Goal: Task Accomplishment & Management: Manage account settings

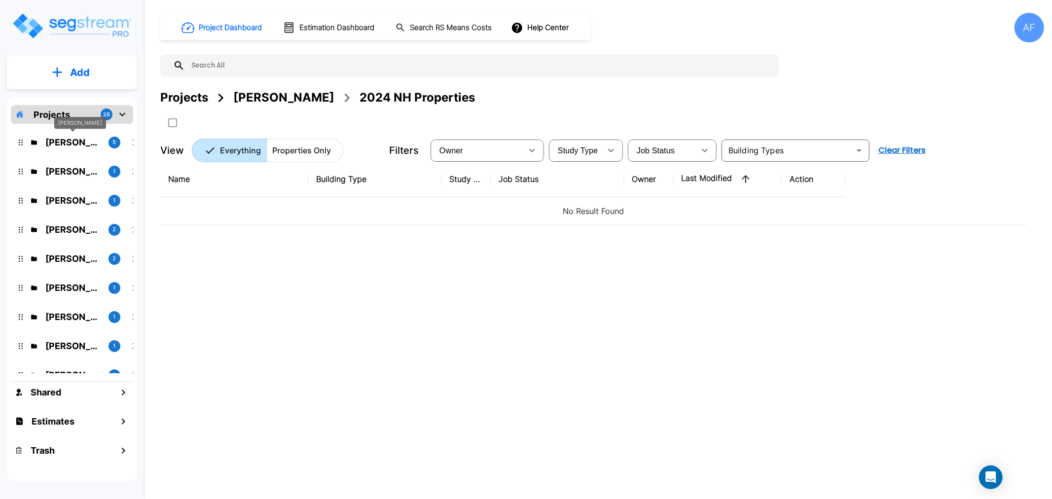
click at [61, 139] on p "[PERSON_NAME]" at bounding box center [72, 142] width 55 height 13
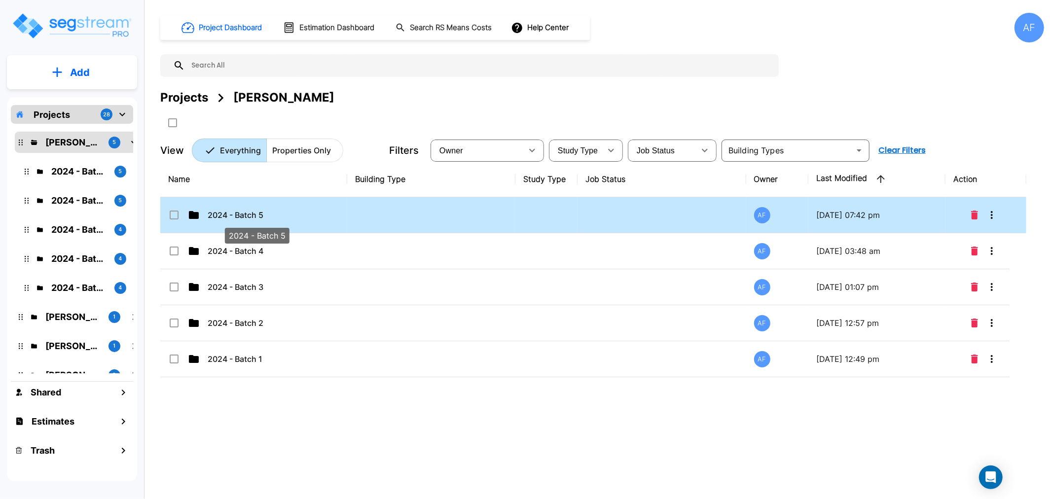
click at [228, 214] on p "2024 - Batch 5" at bounding box center [257, 215] width 99 height 12
checkbox input "true"
click at [228, 214] on p "2024 - Batch 5" at bounding box center [257, 215] width 99 height 12
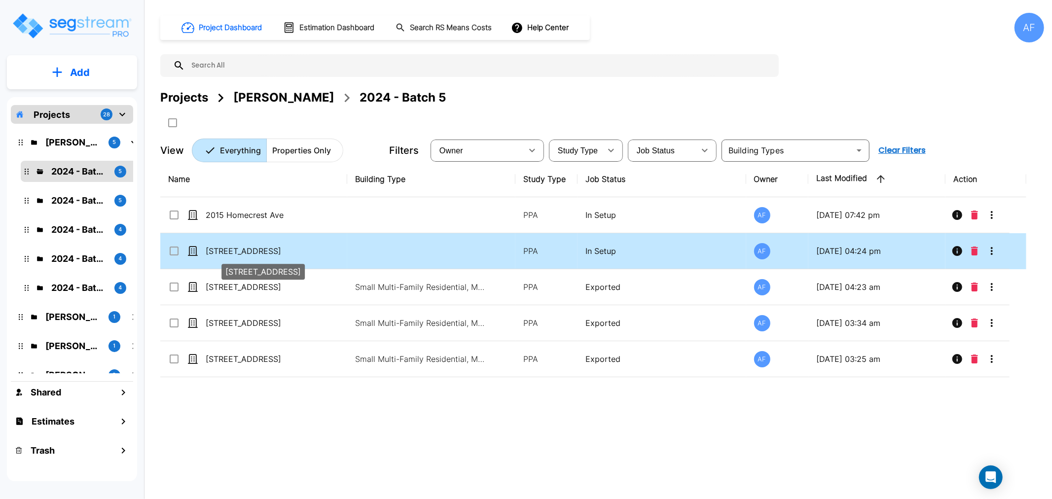
click at [237, 248] on p "[STREET_ADDRESS]" at bounding box center [255, 251] width 99 height 12
checkbox input "true"
click at [237, 248] on p "[STREET_ADDRESS]" at bounding box center [255, 251] width 99 height 12
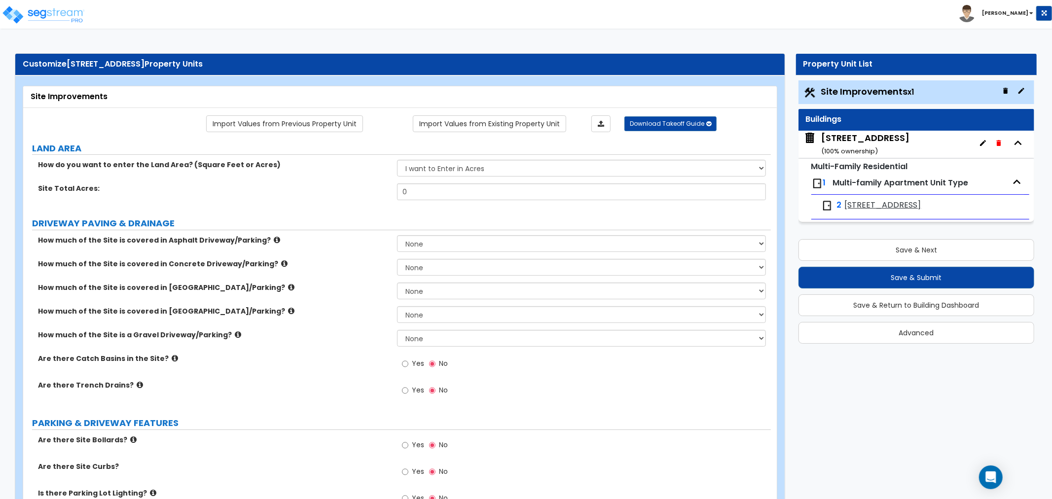
click at [857, 144] on div "[STREET_ADDRESS] ( 100 % ownership)" at bounding box center [865, 144] width 88 height 25
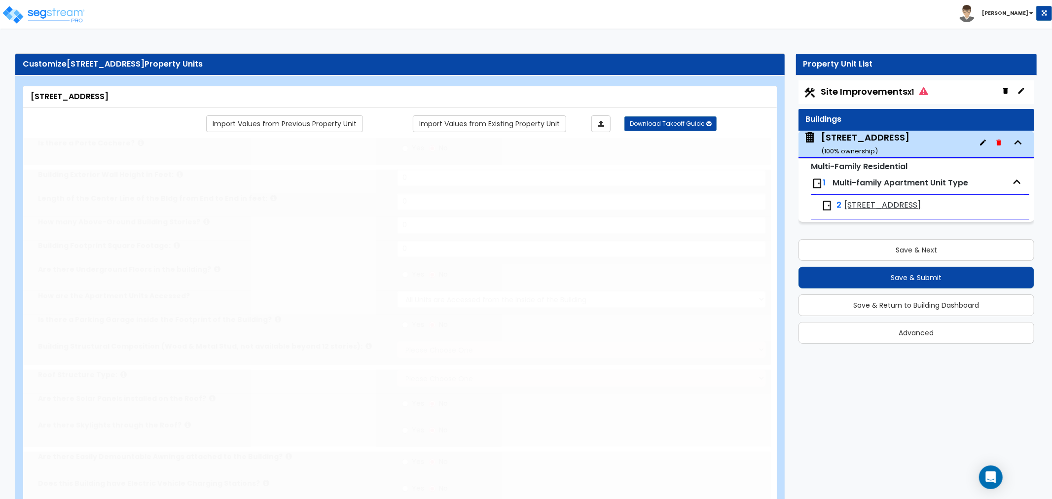
type input "1"
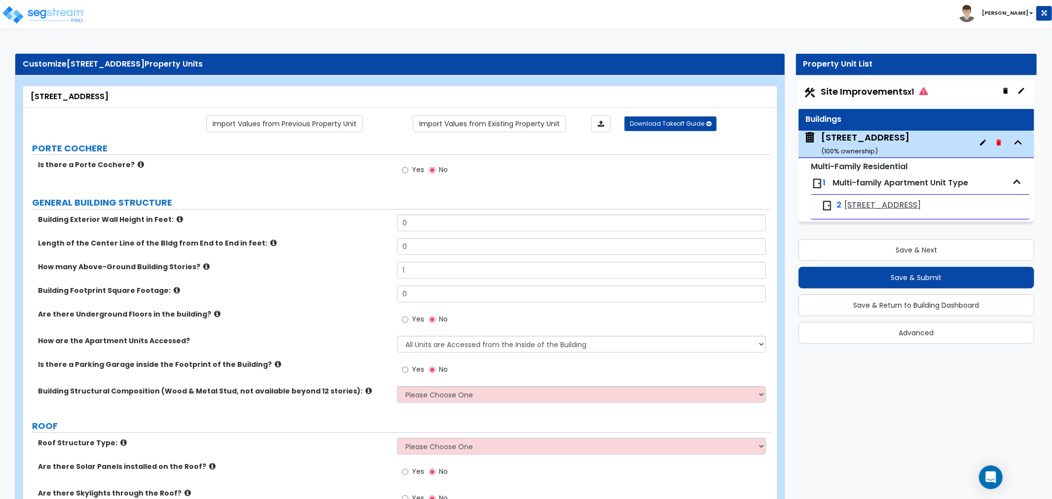
scroll to position [274, 0]
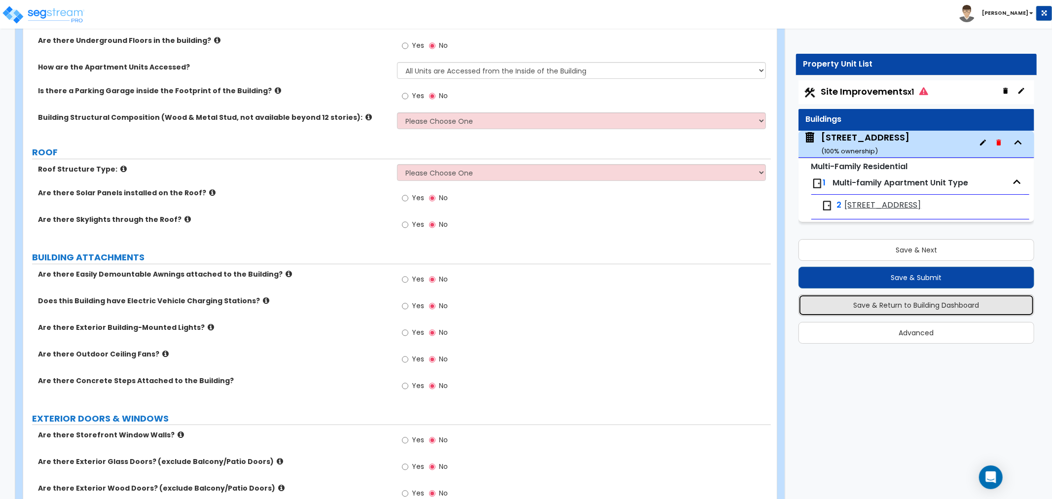
click at [910, 301] on button "Save & Return to Building Dashboard" at bounding box center [917, 306] width 236 height 22
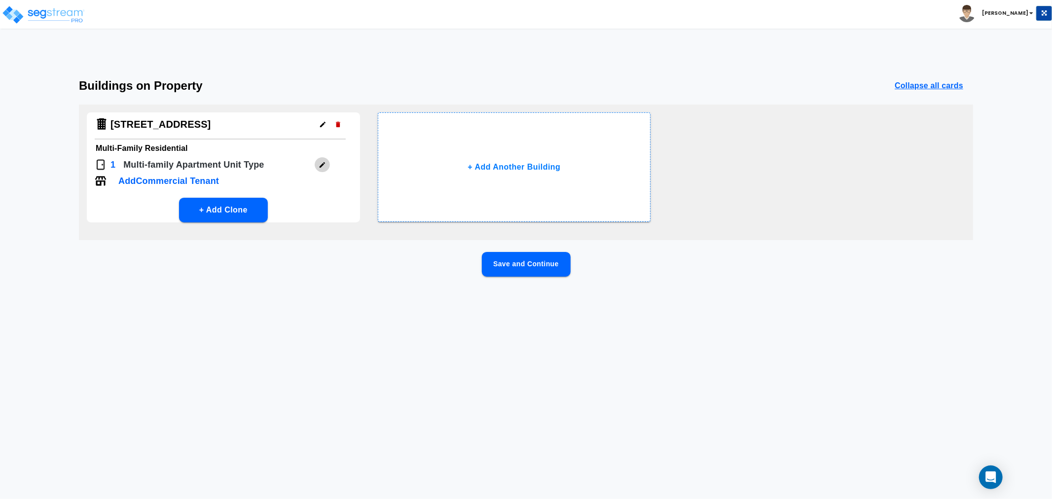
click at [324, 161] on icon "button" at bounding box center [322, 164] width 7 height 7
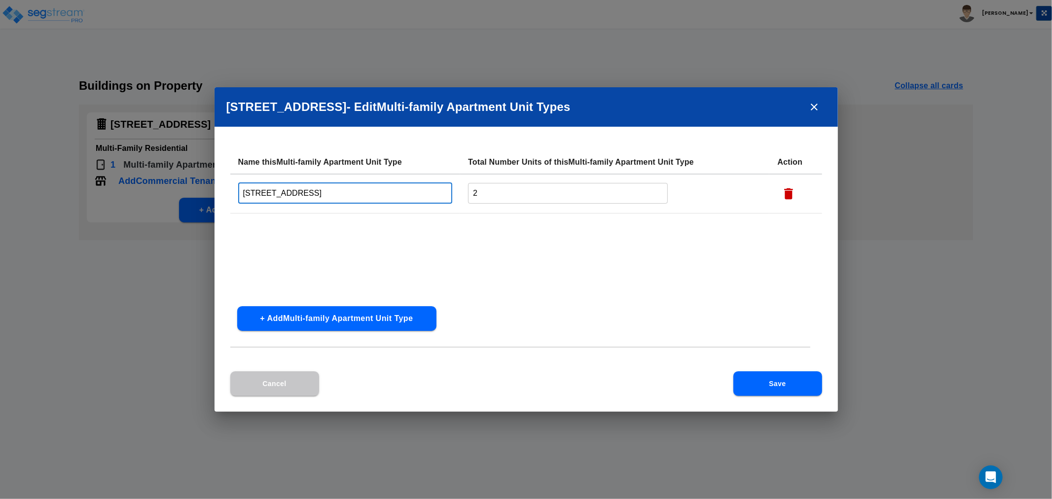
drag, startPoint x: 345, startPoint y: 192, endPoint x: 186, endPoint y: 191, distance: 158.8
click at [186, 191] on div "[STREET_ADDRESS] - Edit Multi-family Apartment Unit Type s Name this Multi-fami…" at bounding box center [526, 249] width 1052 height 499
click at [333, 183] on input "3BD/" at bounding box center [345, 193] width 215 height 21
type input "3BD/1BA"
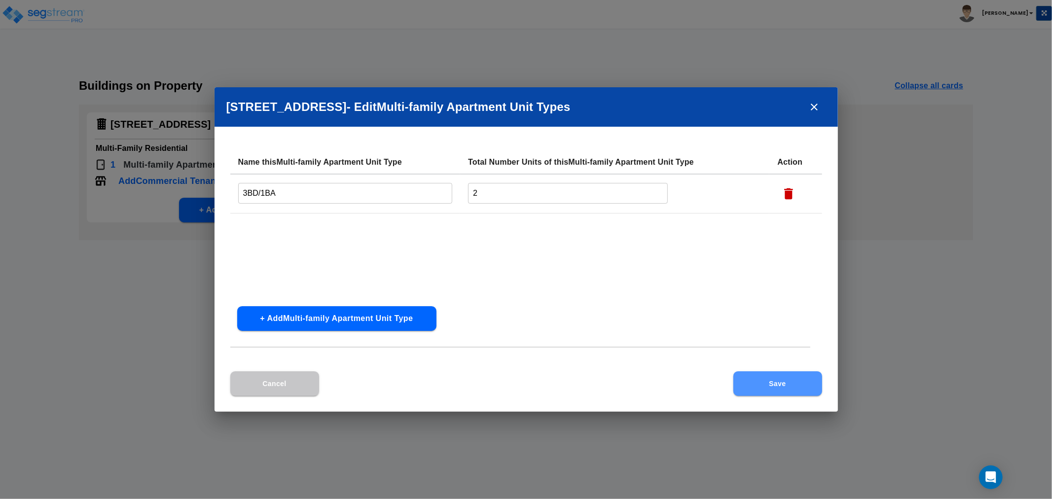
click at [786, 378] on button "Save" at bounding box center [778, 383] width 89 height 25
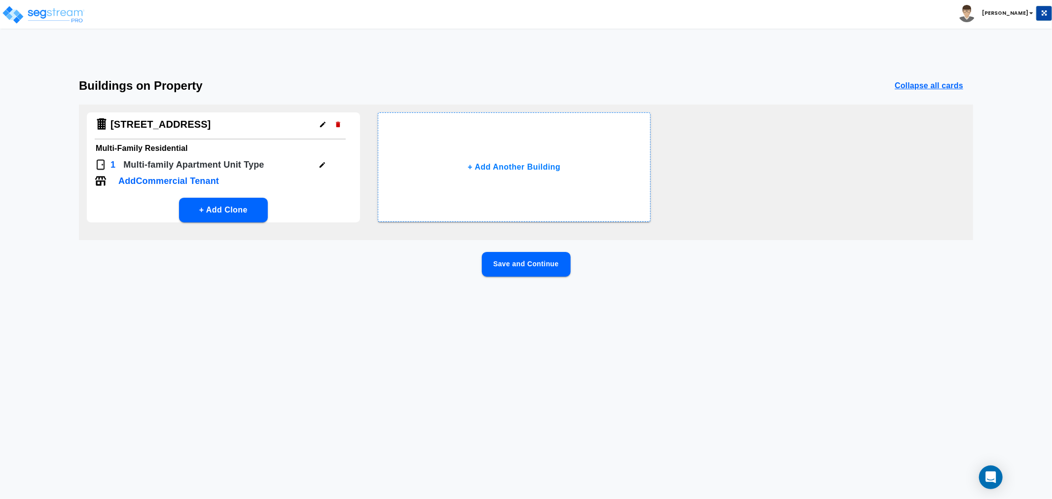
click at [321, 164] on icon "button" at bounding box center [322, 164] width 7 height 7
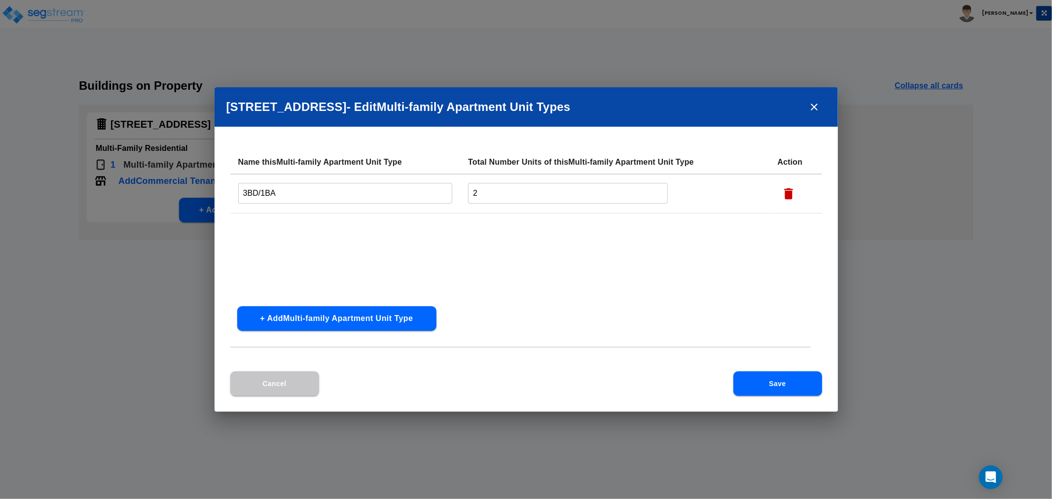
click at [758, 384] on button "Save" at bounding box center [778, 383] width 89 height 25
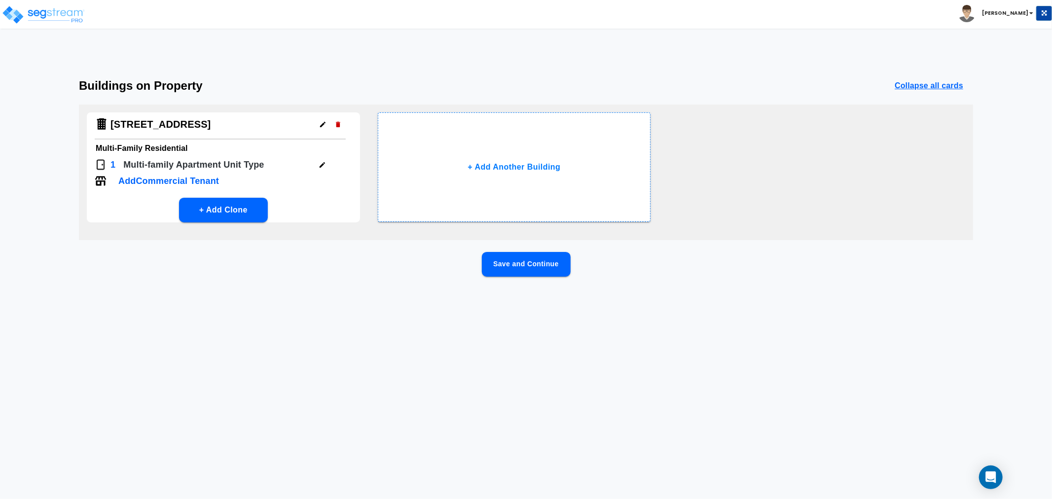
click at [175, 179] on p "Add Commercial Tenant" at bounding box center [168, 181] width 101 height 13
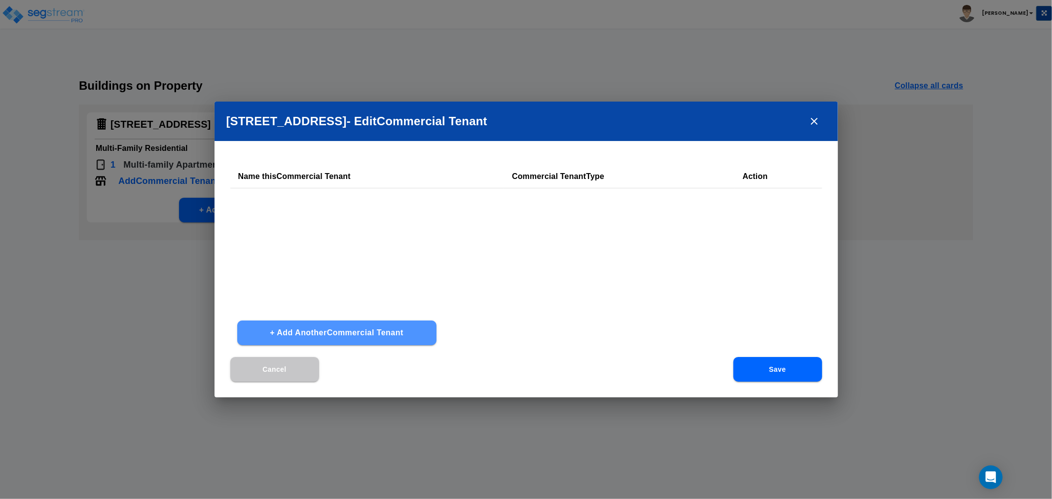
click at [358, 334] on button "+ Add Another Commercial Tenant" at bounding box center [336, 333] width 199 height 25
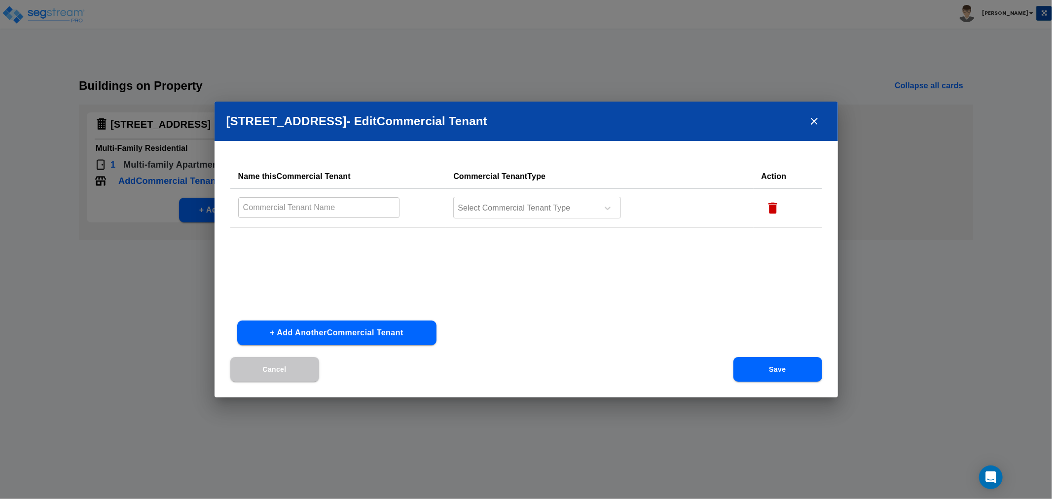
click at [290, 210] on input "text" at bounding box center [319, 207] width 162 height 21
type input "Office Space"
click at [537, 205] on div at bounding box center [524, 208] width 135 height 13
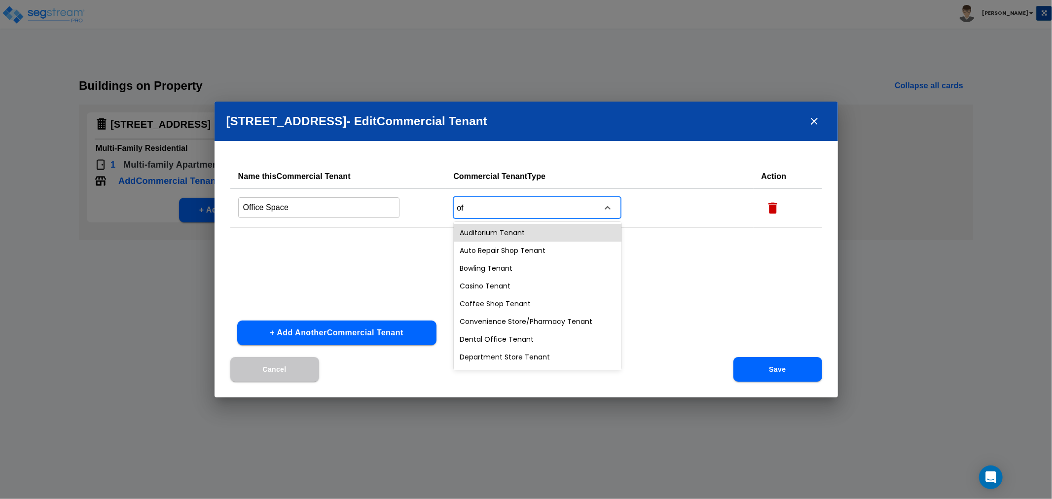
type input "off"
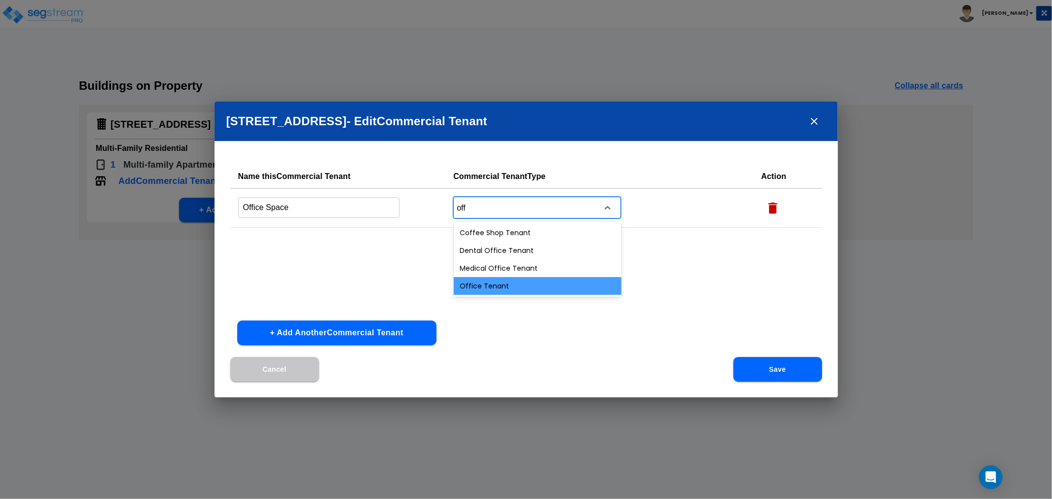
click at [507, 278] on div "Office Tenant" at bounding box center [538, 286] width 168 height 18
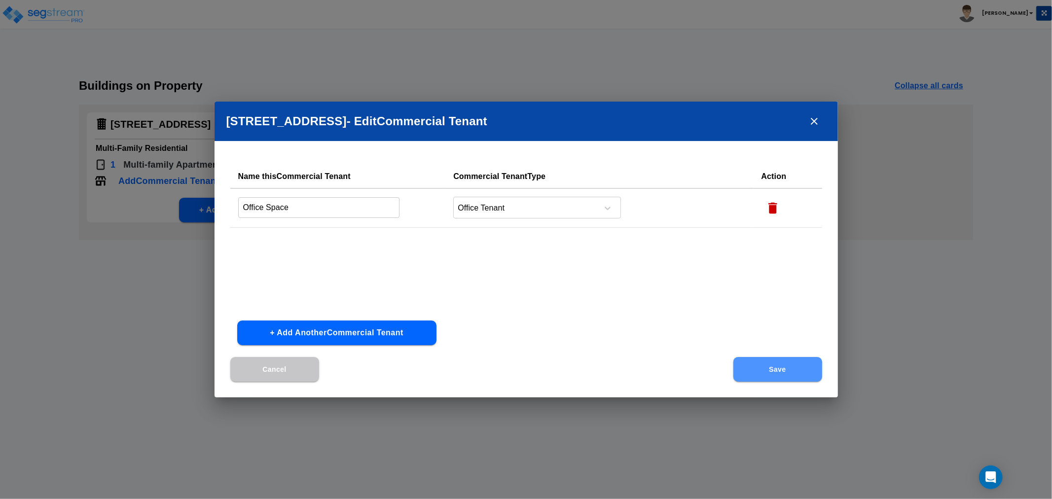
click at [773, 366] on button "Save" at bounding box center [778, 369] width 89 height 25
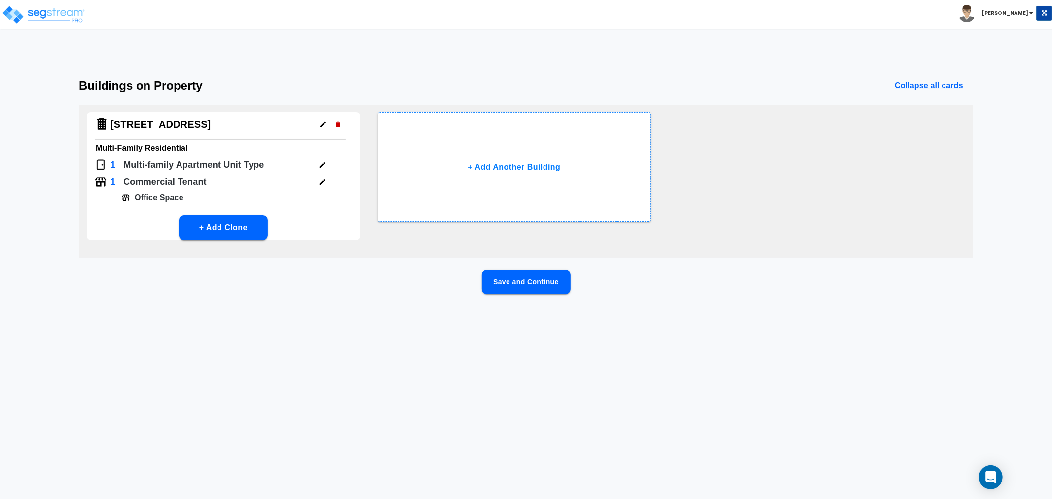
click at [539, 285] on button "Save and Continue" at bounding box center [526, 282] width 89 height 25
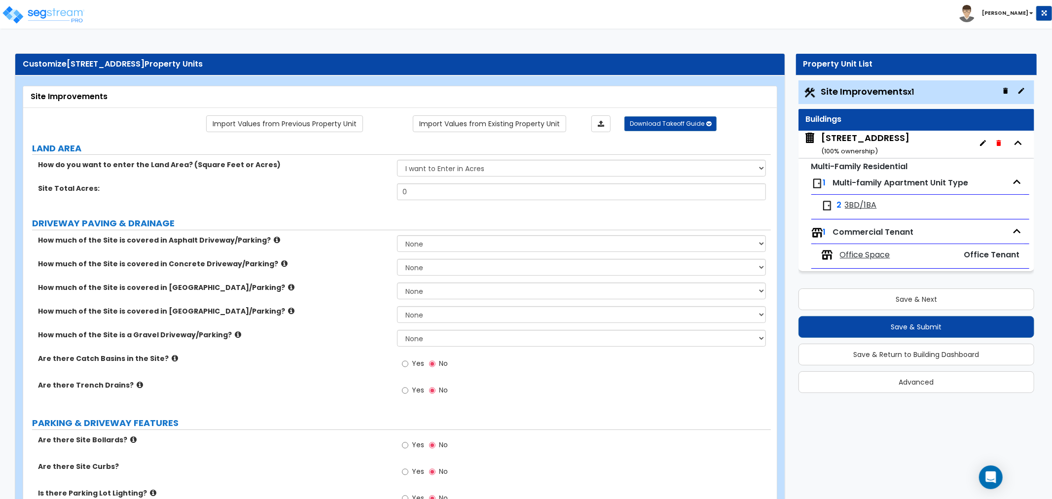
click at [849, 254] on span "Office Space" at bounding box center [865, 255] width 50 height 11
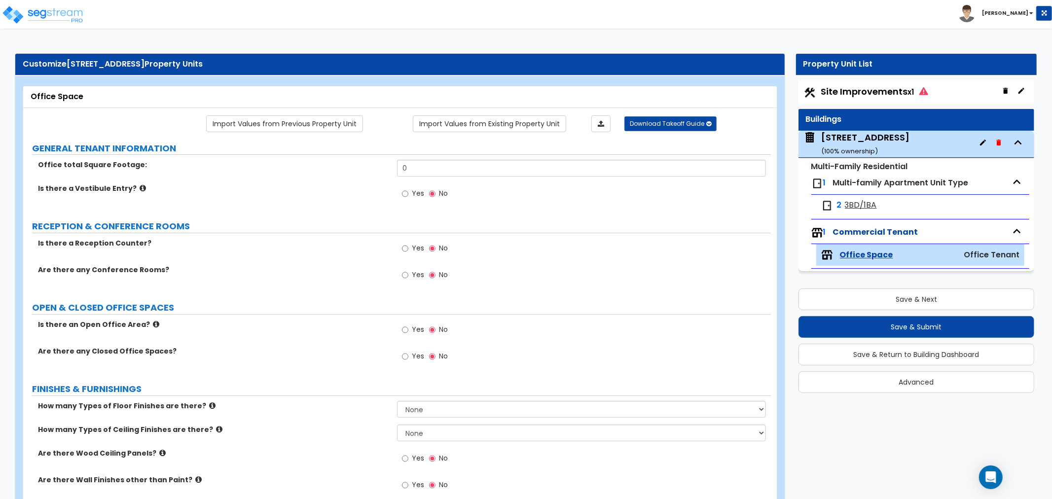
click at [1015, 13] on b "Asher" at bounding box center [1005, 12] width 46 height 7
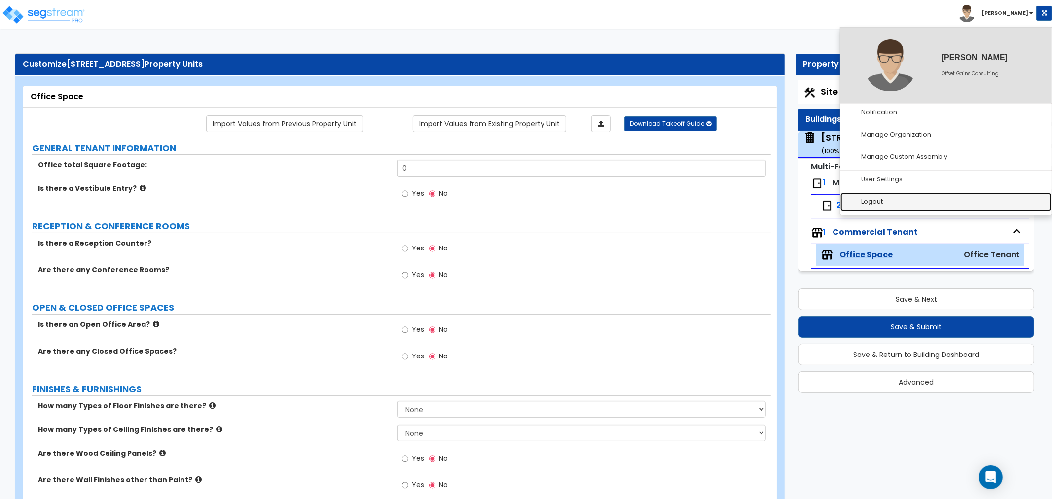
click at [880, 204] on link "Logout" at bounding box center [946, 202] width 211 height 18
